Goal: Information Seeking & Learning: Learn about a topic

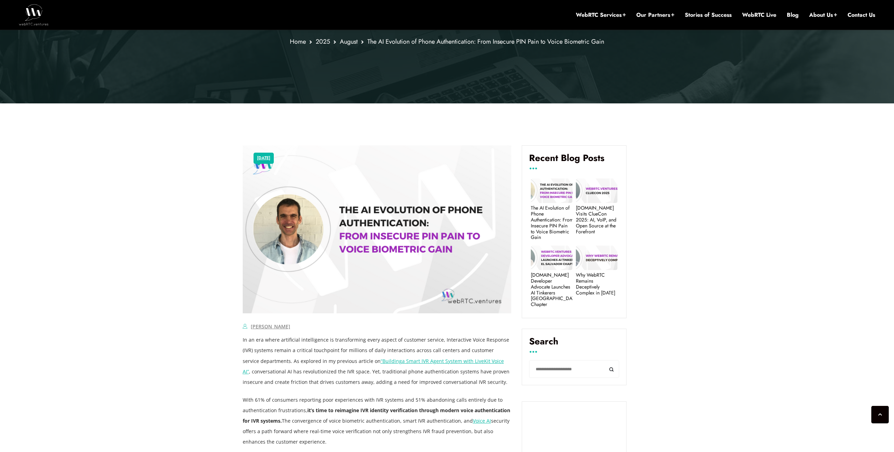
scroll to position [206, 0]
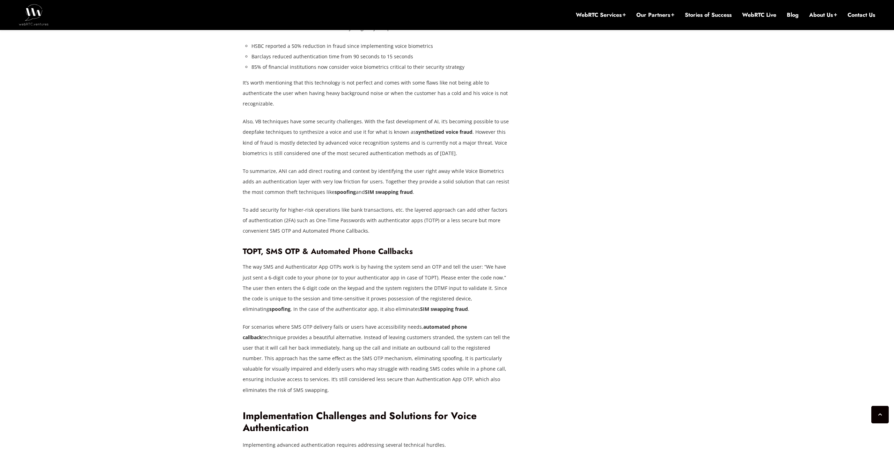
scroll to position [1167, 0]
click at [257, 247] on h3 "TOPT, SMS OTP & Automated Phone Callbacks" at bounding box center [377, 251] width 269 height 9
click at [247, 247] on h3 "TOPT, SMS OTP & Automated Phone Callbacks" at bounding box center [377, 251] width 269 height 9
click at [246, 247] on h3 "TOPT, SMS OTP & Automated Phone Callbacks" at bounding box center [377, 251] width 269 height 9
click at [420, 262] on p "The way SMS and Authenticator App OTPs work is by having the system send an OTP…" at bounding box center [377, 288] width 269 height 52
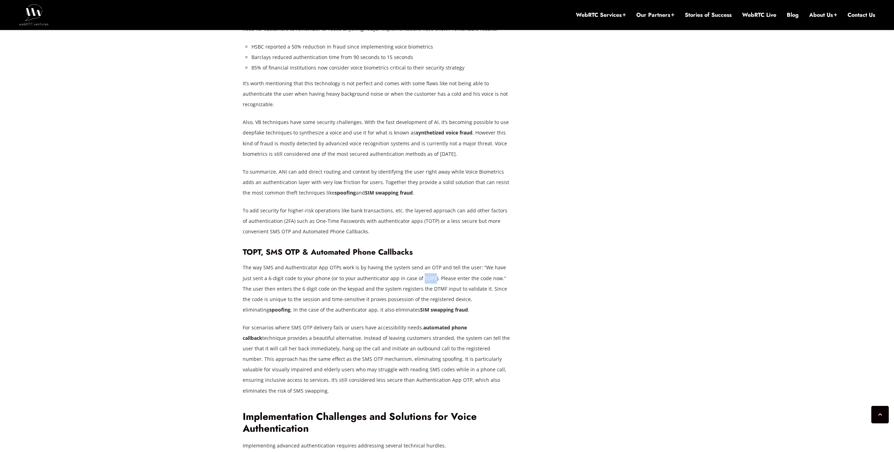
click at [419, 262] on p "The way SMS and Authenticator App OTPs work is by having the system send an OTP…" at bounding box center [377, 288] width 269 height 52
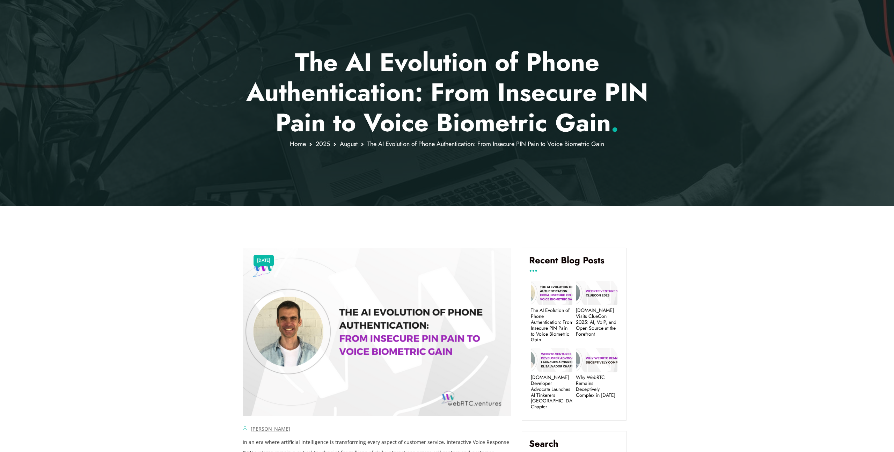
scroll to position [32, 0]
